Goal: Information Seeking & Learning: Check status

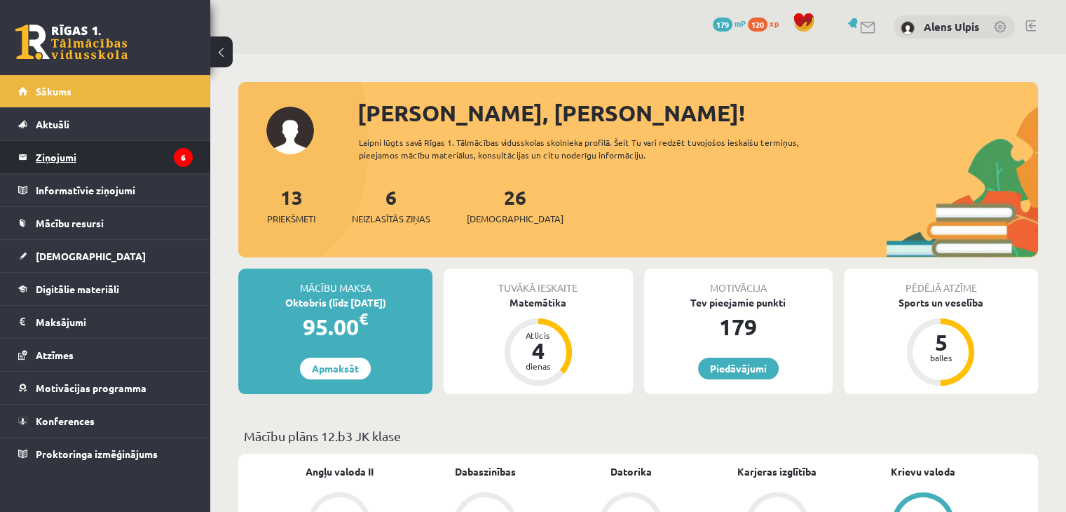
click at [65, 155] on legend "Ziņojumi 6" at bounding box center [114, 157] width 157 height 32
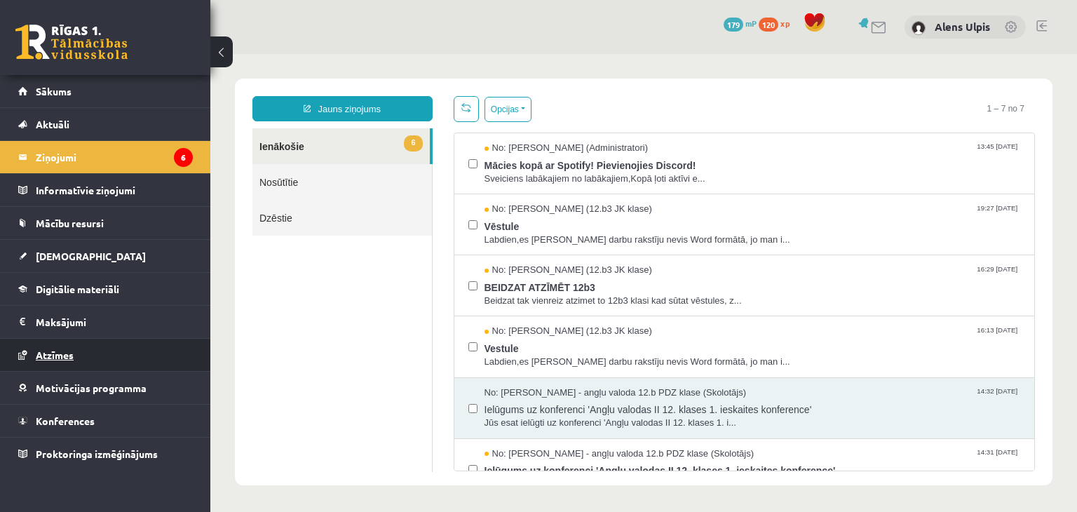
click at [70, 354] on span "Atzīmes" at bounding box center [55, 354] width 38 height 13
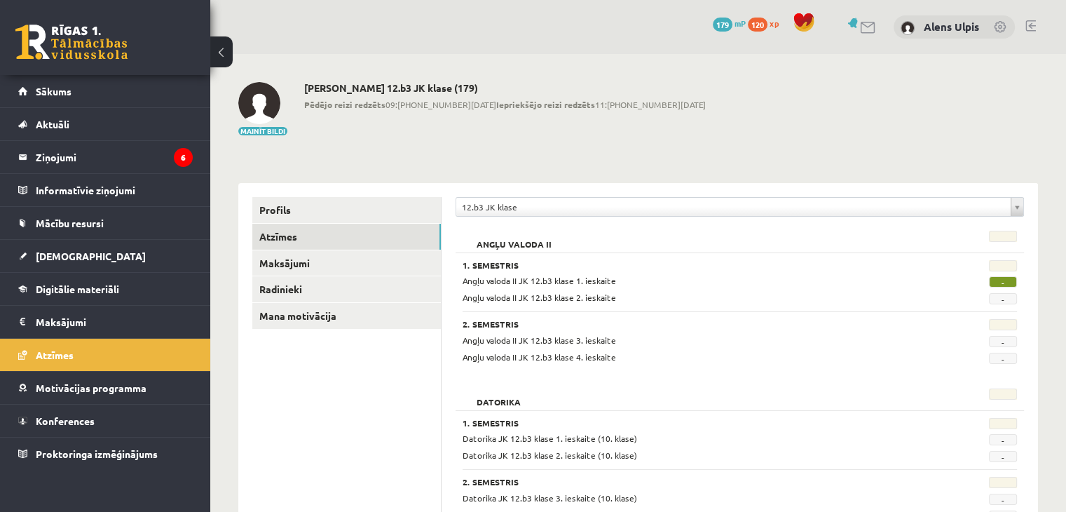
scroll to position [70, 0]
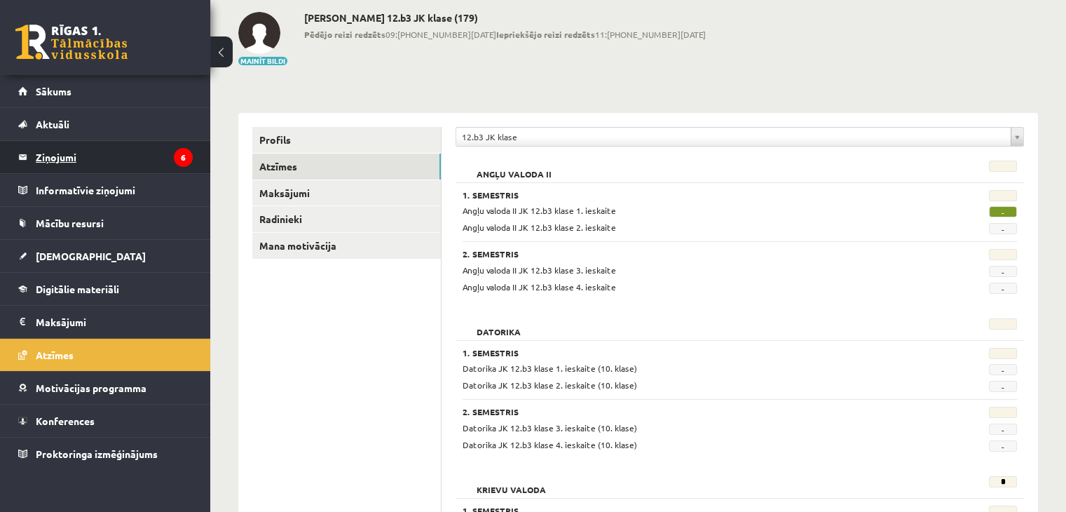
click at [71, 158] on legend "Ziņojumi 6" at bounding box center [114, 157] width 157 height 32
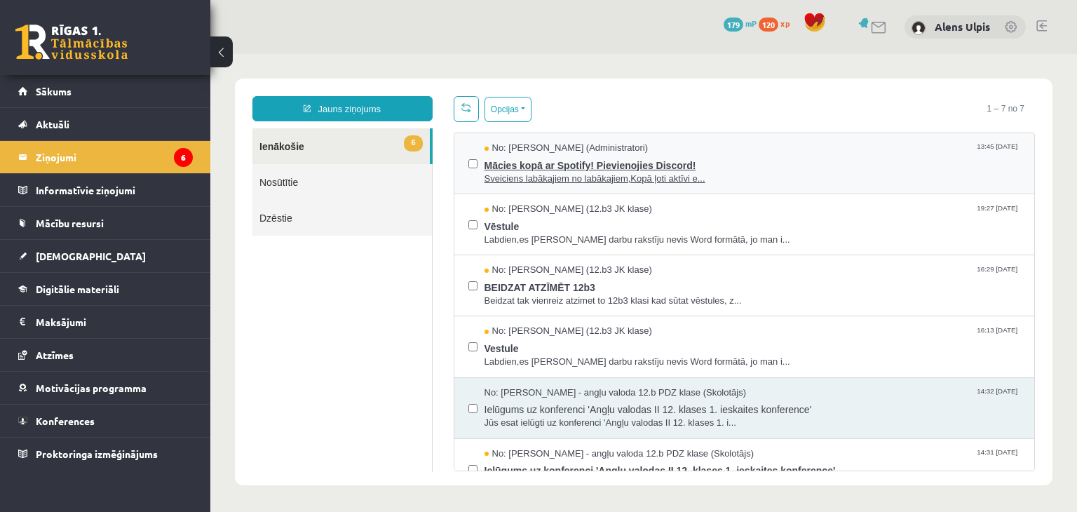
click at [626, 177] on span "Sveiciens labākajiem no labākajiem,Kopā ļoti aktīvi e..." at bounding box center [752, 178] width 536 height 13
